Goal: Task Accomplishment & Management: Manage account settings

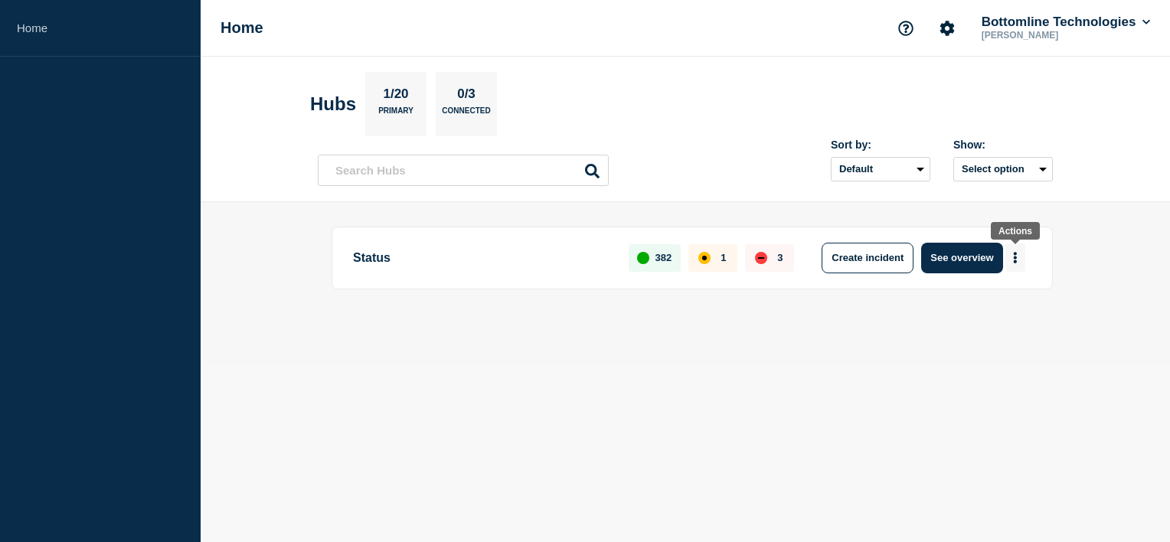
click at [1017, 257] on icon "More actions" at bounding box center [1015, 257] width 5 height 11
click at [1002, 305] on button "Create maintenance" at bounding box center [1009, 303] width 103 height 13
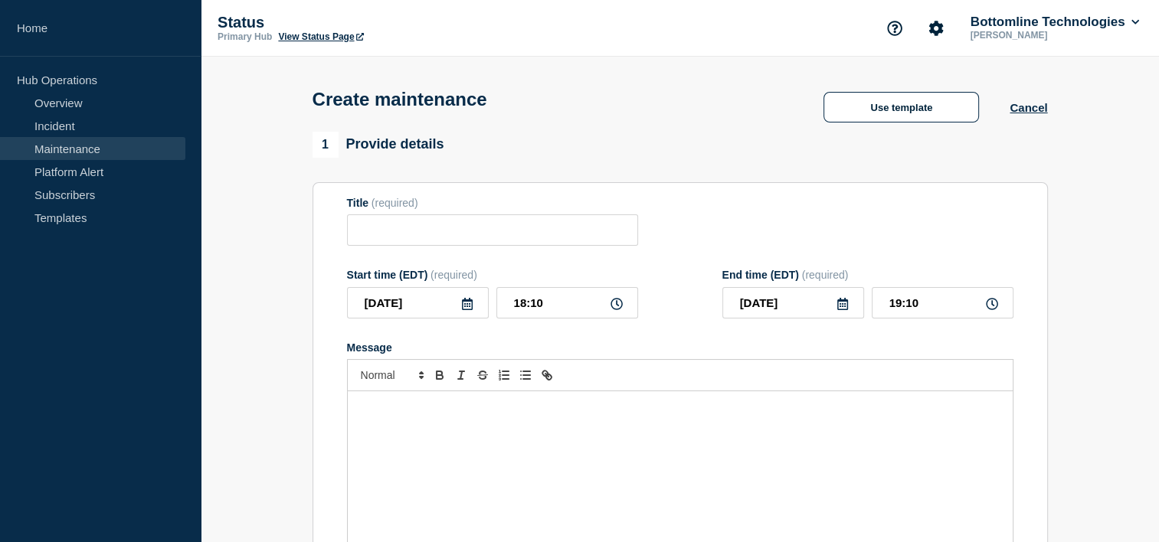
click at [76, 153] on link "Maintenance" at bounding box center [92, 148] width 185 height 23
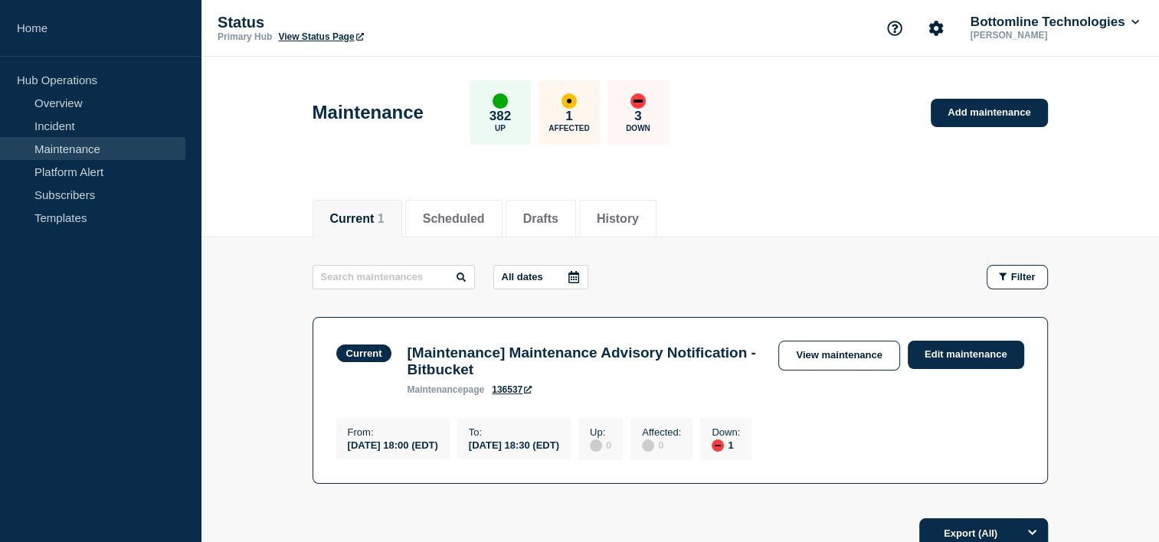
scroll to position [77, 0]
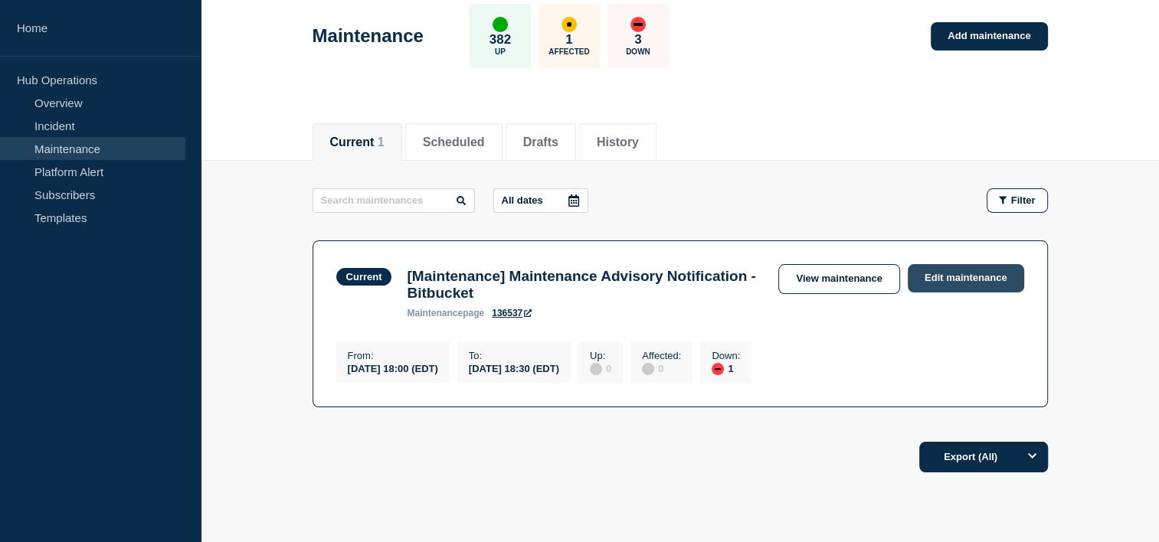
click at [949, 276] on link "Edit maintenance" at bounding box center [965, 278] width 116 height 28
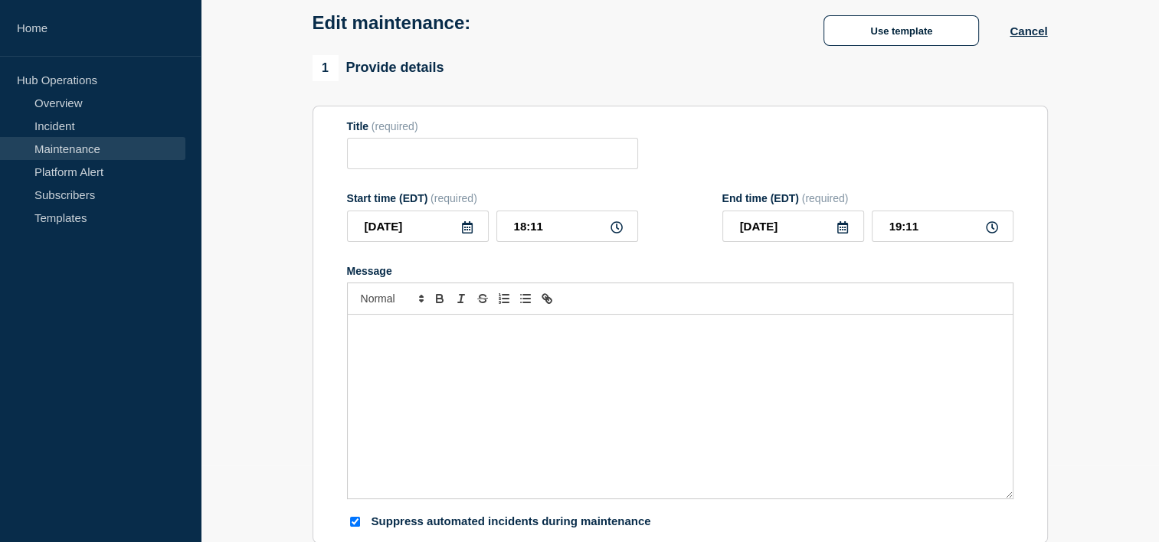
type input "[Maintenance] Maintenance Advisory Notification - Bitbucket"
type input "18:00"
type input "18:30"
checkbox input "true"
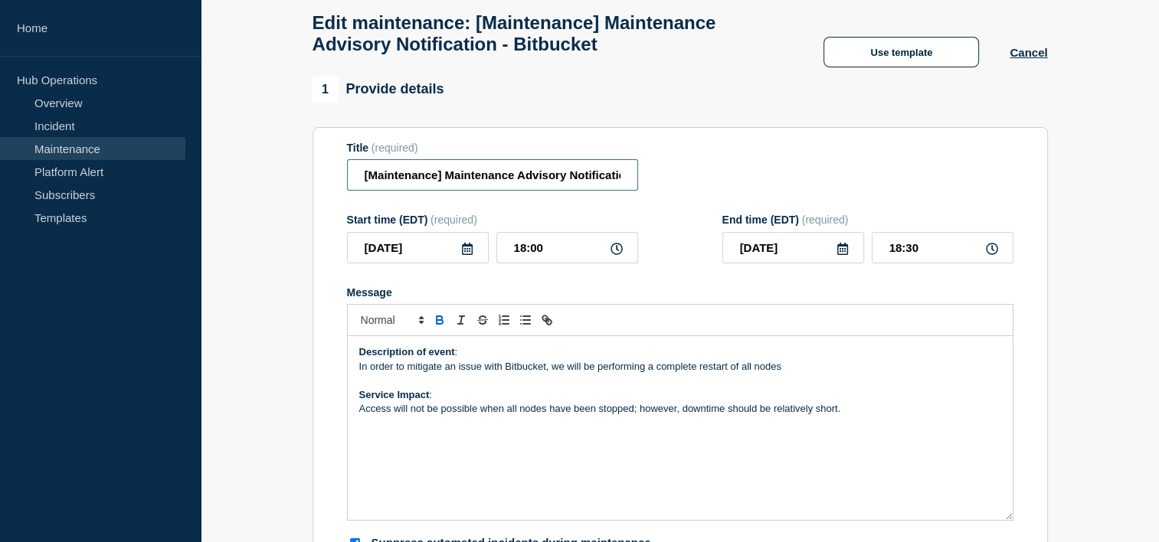
click at [540, 180] on input "[Maintenance] Maintenance Advisory Notification - Bitbucket" at bounding box center [492, 174] width 291 height 31
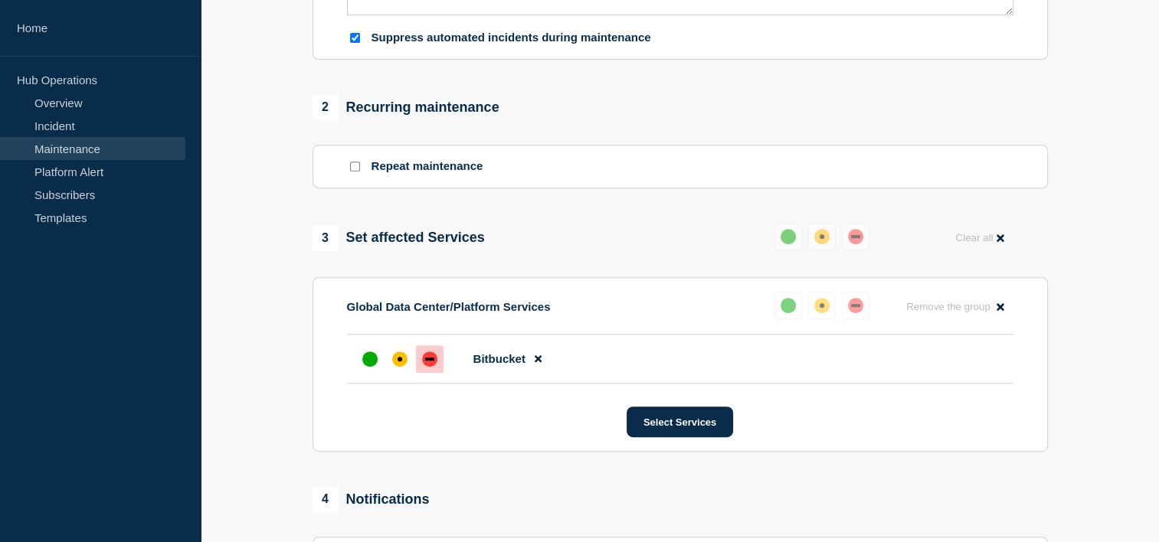
scroll to position [613, 0]
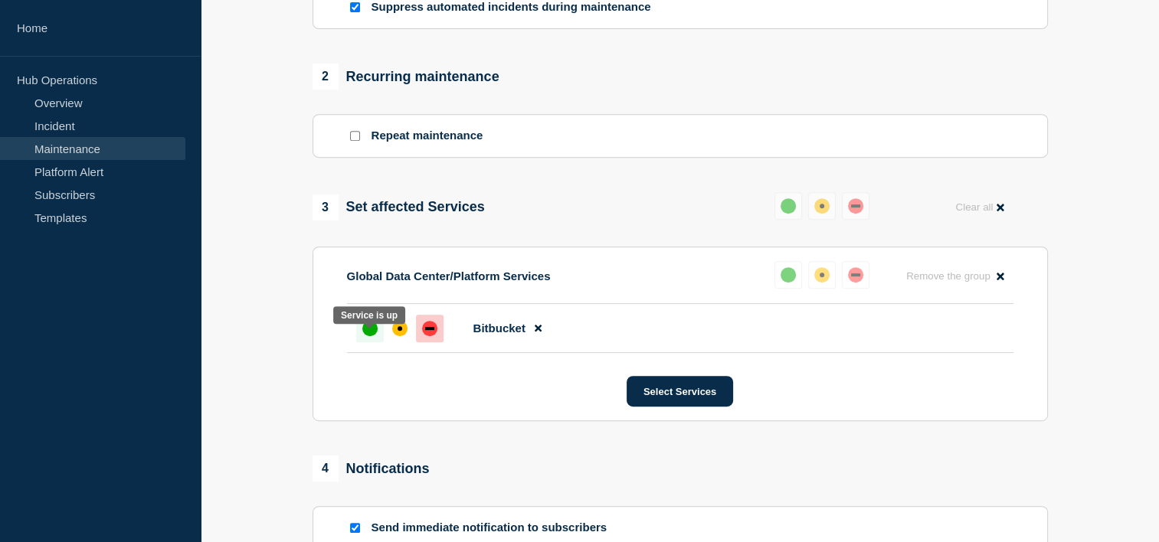
type input "[Maintenance] Maintenance Advisory Notification - Bitbucket is Complete"
click at [366, 336] on div "up" at bounding box center [369, 328] width 15 height 15
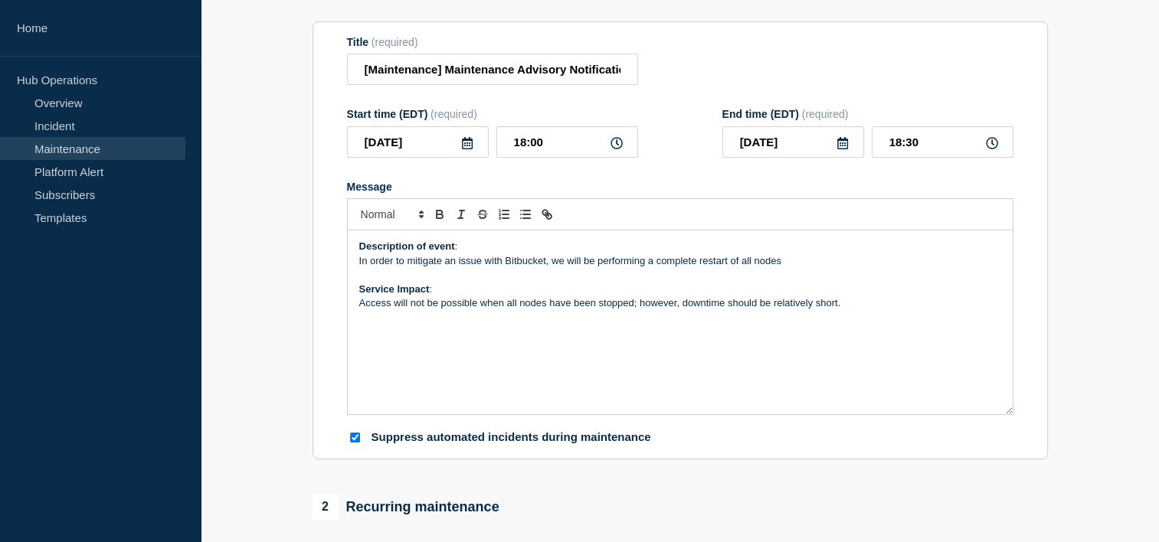
scroll to position [383, 0]
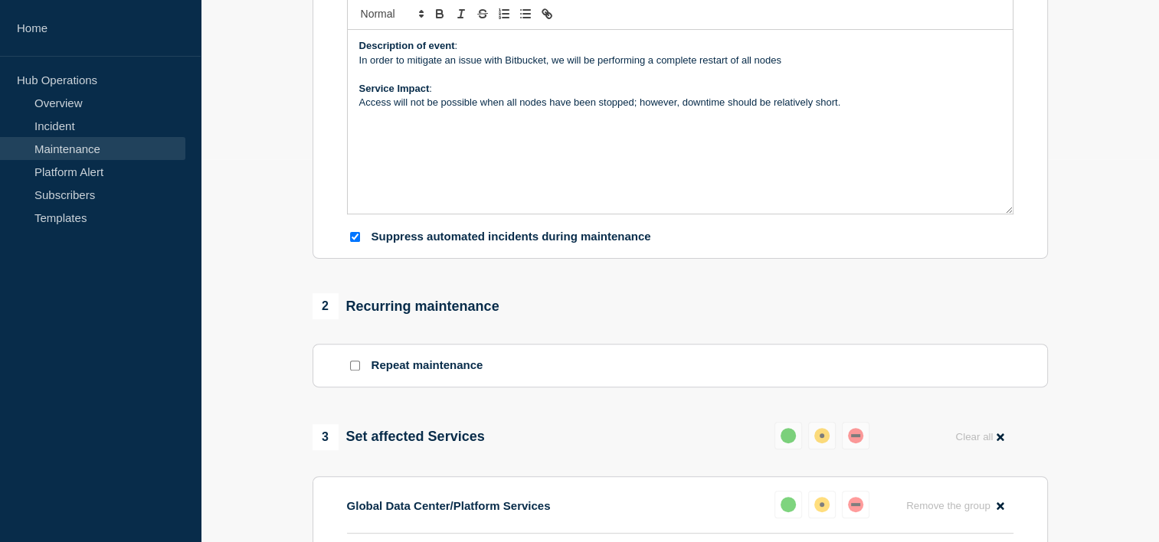
drag, startPoint x: 356, startPoint y: 245, endPoint x: 372, endPoint y: 245, distance: 16.1
click at [356, 242] on input "Suppress automated incidents during maintenance" at bounding box center [355, 237] width 10 height 10
checkbox input "false"
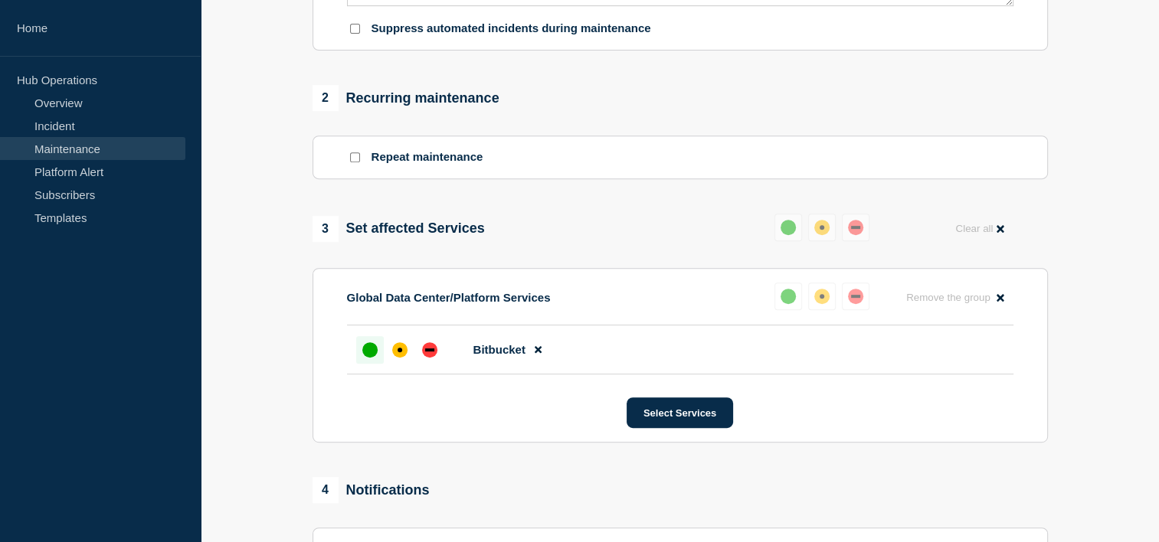
scroll to position [766, 0]
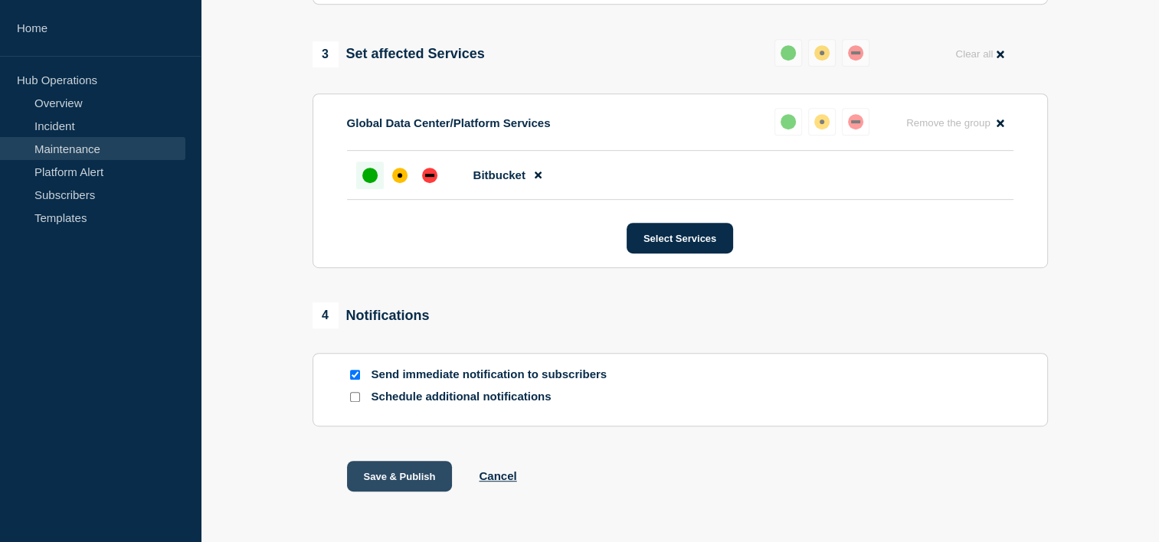
click at [403, 490] on button "Save & Publish" at bounding box center [400, 476] width 106 height 31
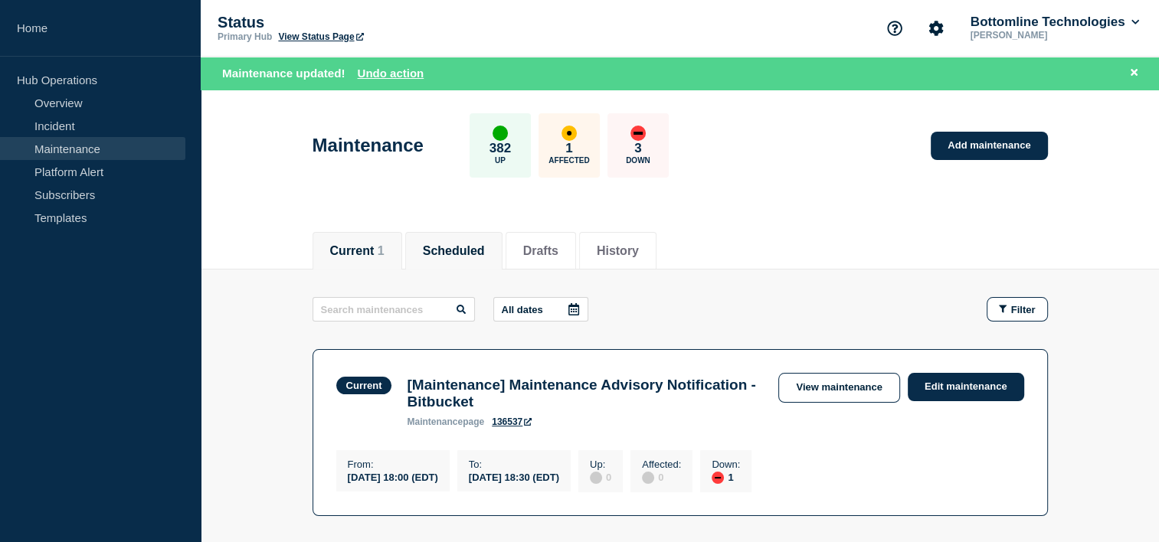
click at [484, 253] on button "Scheduled" at bounding box center [454, 251] width 62 height 14
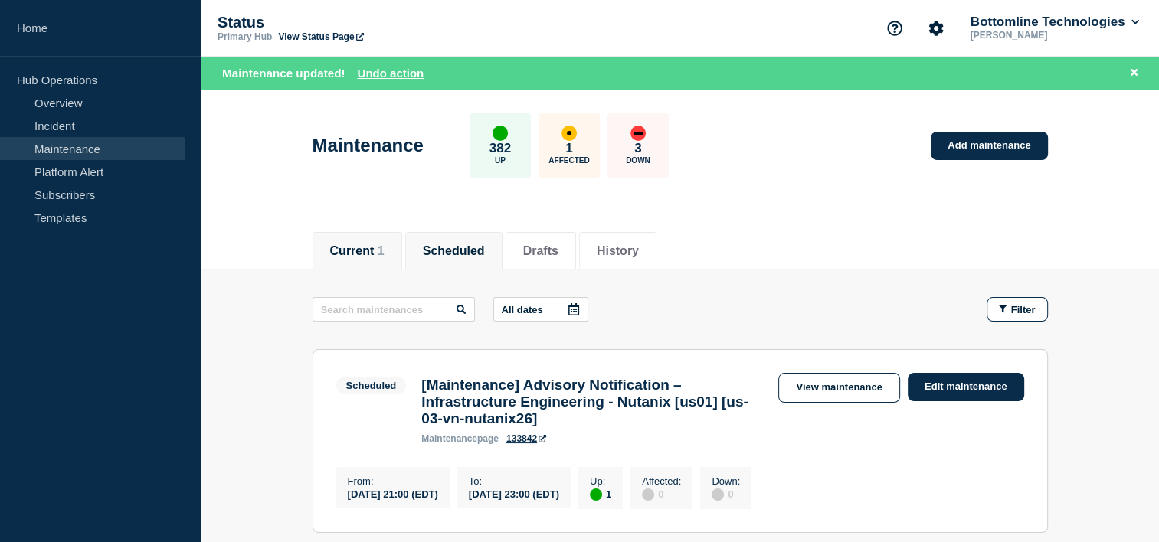
click at [358, 253] on button "Current 1" at bounding box center [357, 251] width 54 height 14
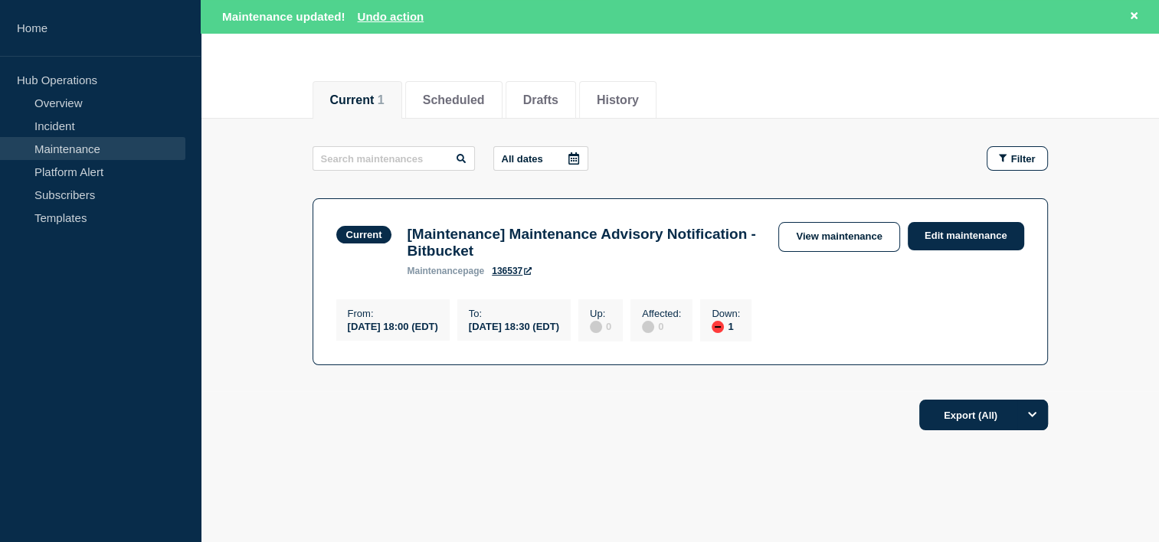
scroll to position [186, 0]
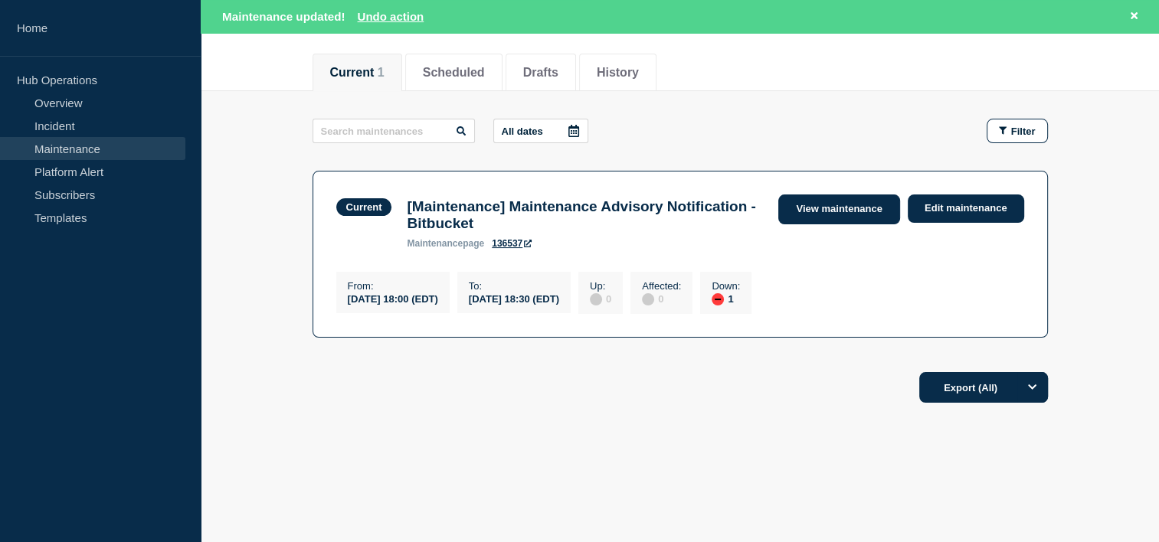
click at [863, 199] on link "View maintenance" at bounding box center [838, 209] width 121 height 30
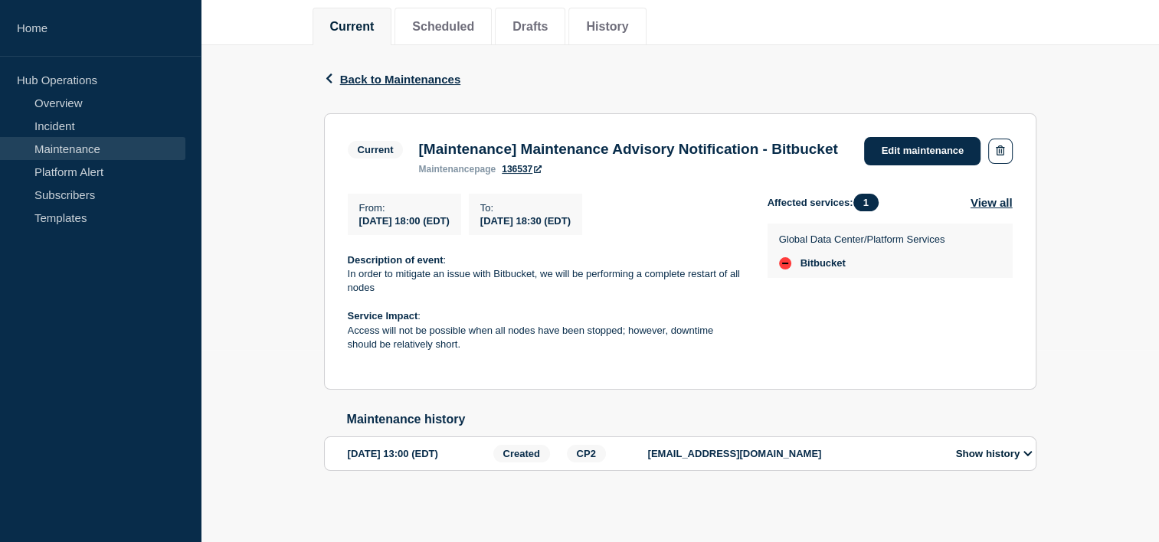
scroll to position [145, 0]
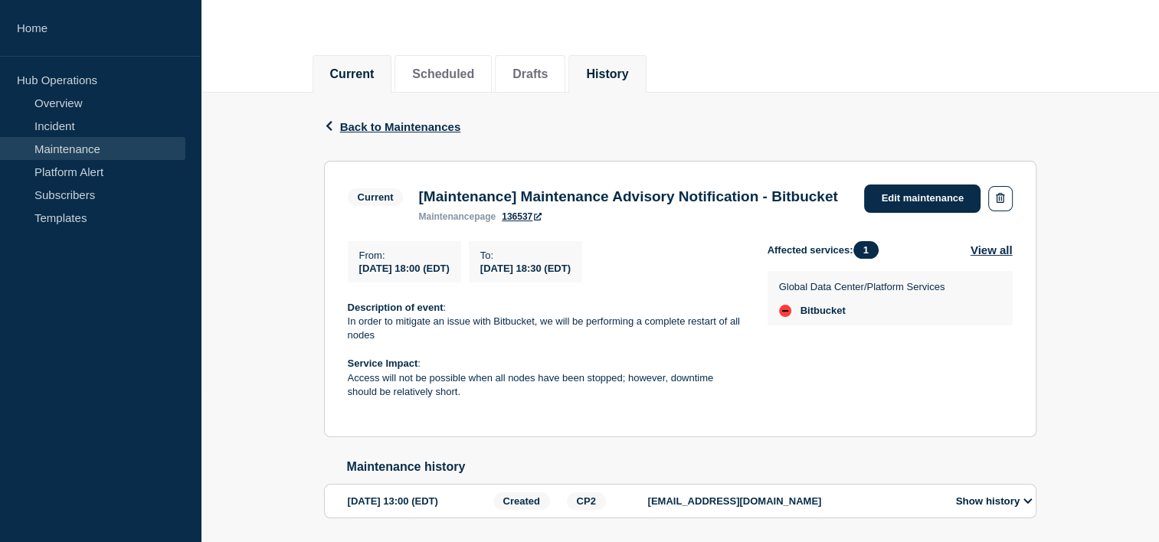
click at [642, 85] on li "History" at bounding box center [606, 74] width 77 height 38
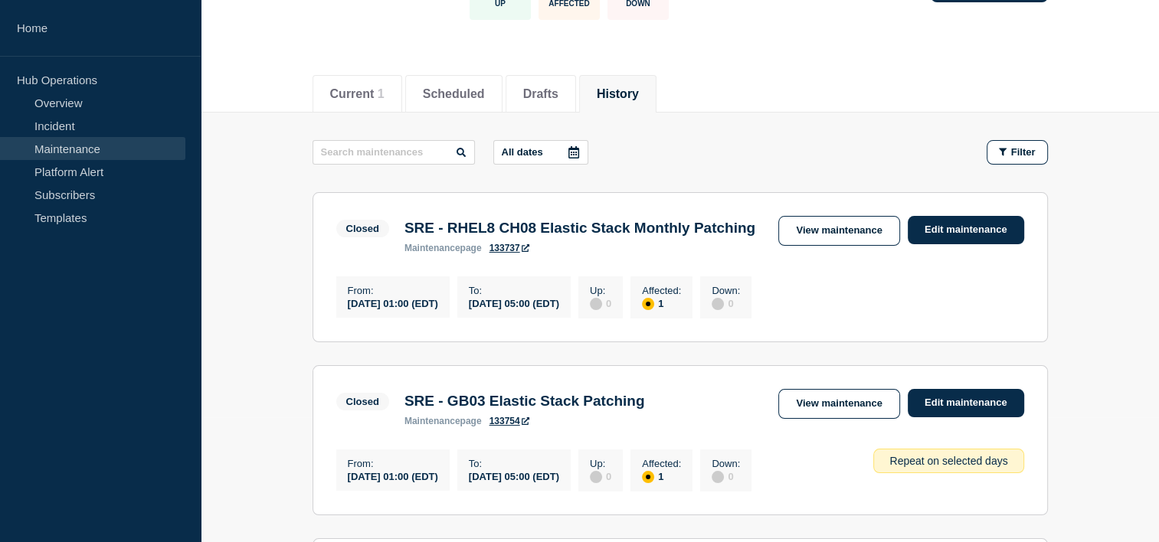
scroll to position [77, 0]
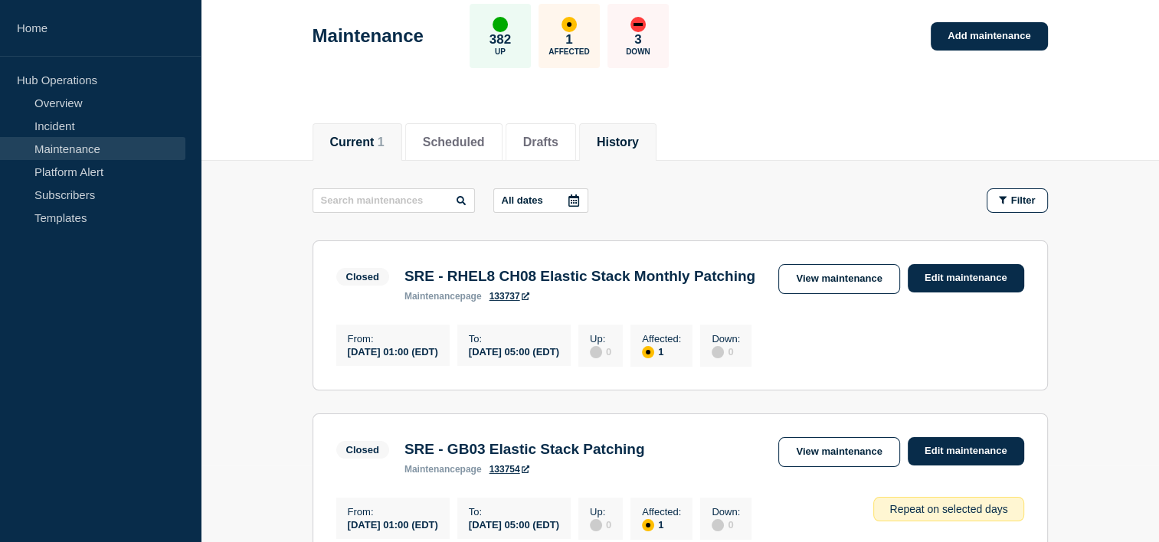
click at [365, 142] on button "Current 1" at bounding box center [357, 143] width 54 height 14
